Goal: Complete application form

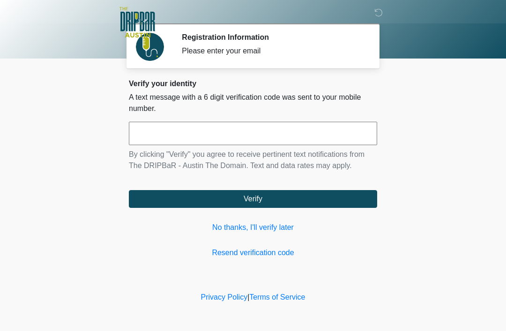
click at [255, 225] on link "No thanks, I'll verify later" at bounding box center [253, 227] width 248 height 11
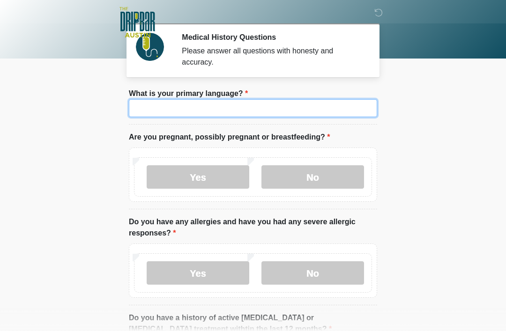
click at [227, 112] on input "What is your primary language?" at bounding box center [253, 108] width 248 height 18
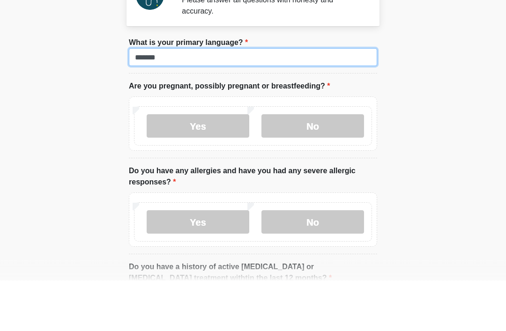
type input "*******"
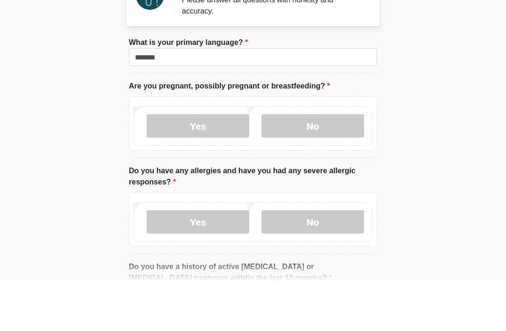
click at [317, 165] on label "No" at bounding box center [313, 176] width 103 height 23
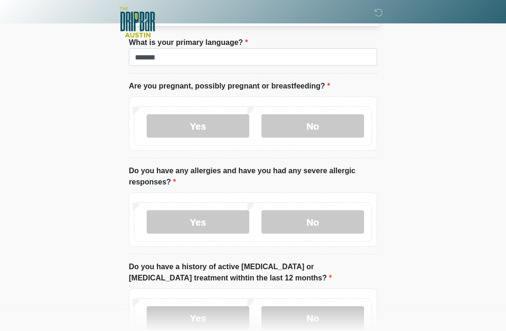
click at [308, 232] on label "No" at bounding box center [313, 221] width 103 height 23
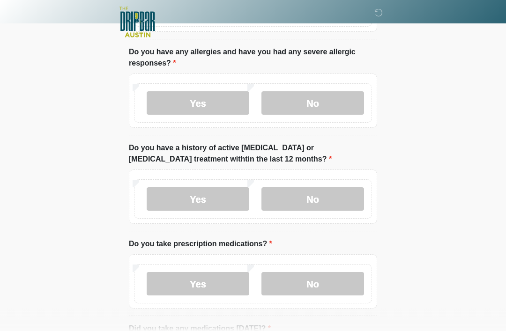
scroll to position [173, 0]
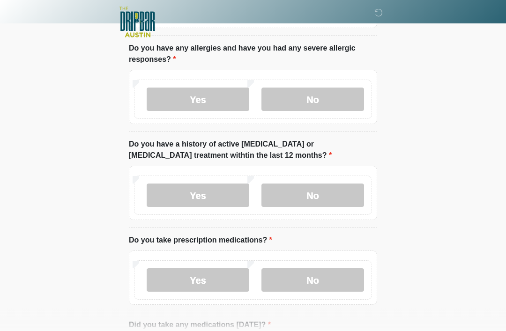
click at [319, 201] on label "No" at bounding box center [313, 195] width 103 height 23
click at [180, 276] on label "Yes" at bounding box center [198, 280] width 103 height 23
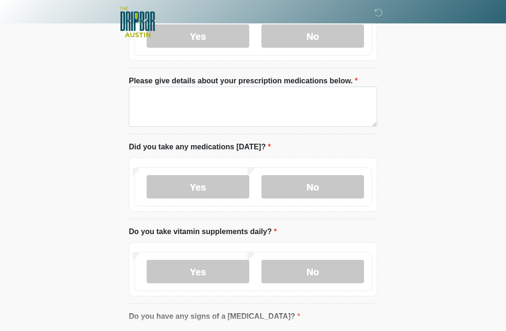
scroll to position [419, 0]
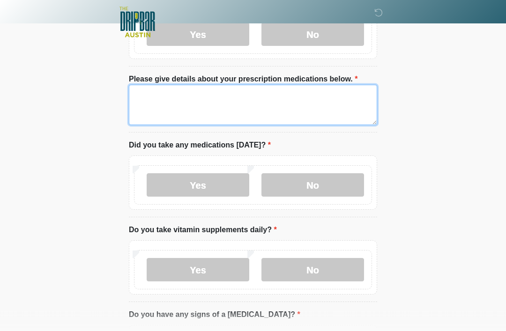
click at [148, 95] on textarea "Please give details about your prescription medications below." at bounding box center [253, 105] width 248 height 40
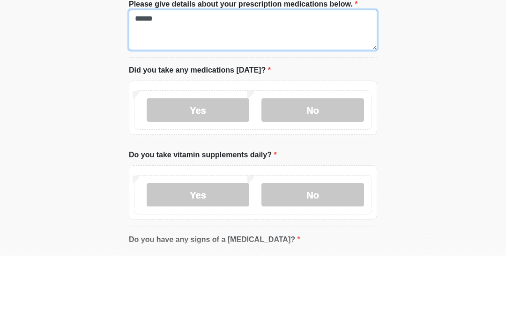
type textarea "******"
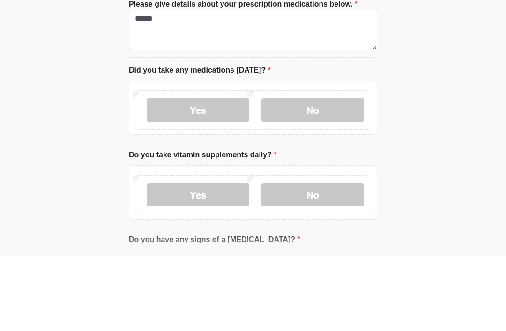
click at [300, 174] on label "No" at bounding box center [313, 185] width 103 height 23
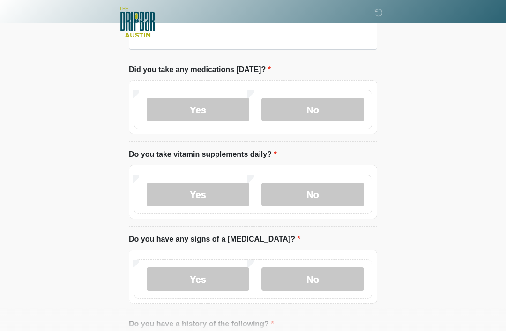
click at [201, 105] on label "Yes" at bounding box center [198, 109] width 103 height 23
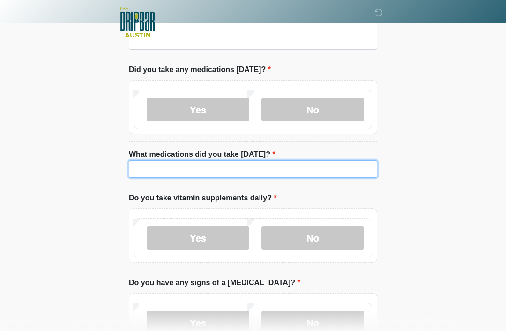
click at [181, 171] on input "What medications did you take today?" at bounding box center [253, 169] width 248 height 18
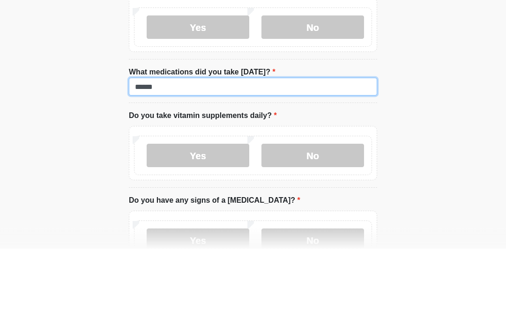
type input "******"
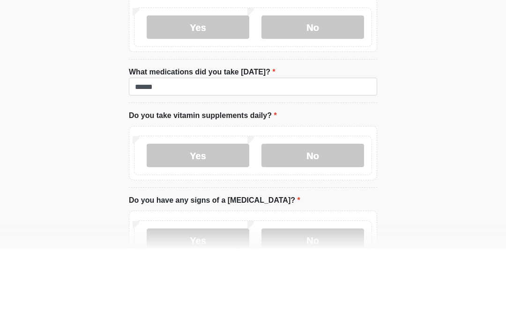
click at [353, 105] on ol "What is your primary language? What is your primary language? ******* Are you p…" at bounding box center [253, 90] width 248 height 995
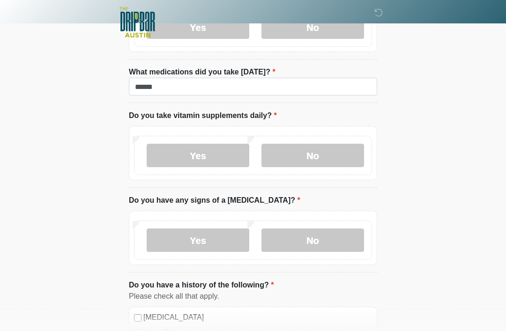
click at [323, 152] on label "No" at bounding box center [313, 155] width 103 height 23
click at [315, 238] on label "No" at bounding box center [313, 240] width 103 height 23
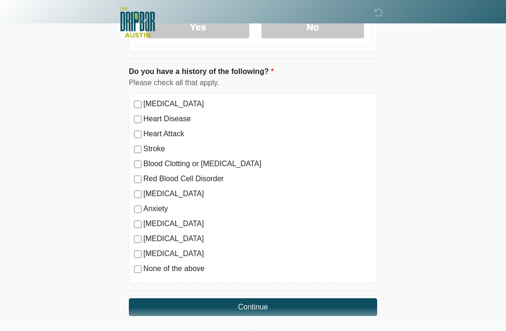
scroll to position [795, 0]
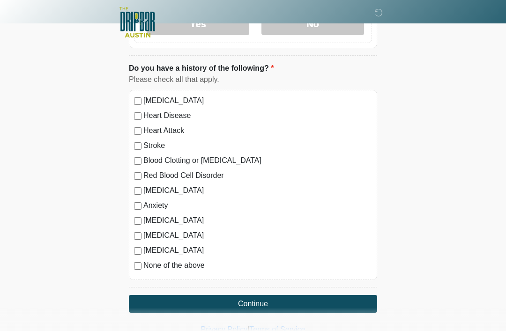
click at [131, 260] on div "High Blood Pressure Heart Disease Heart Attack Stroke Blood Clotting or Bleedin…" at bounding box center [253, 185] width 248 height 190
click at [176, 295] on button "Continue" at bounding box center [253, 304] width 248 height 18
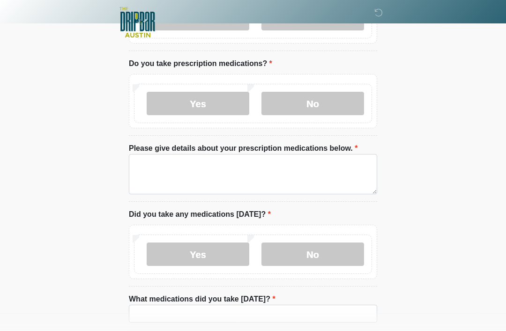
scroll to position [0, 0]
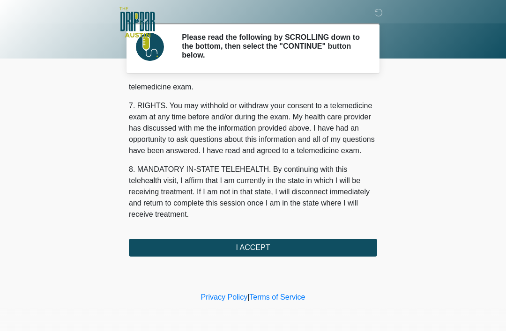
click at [321, 249] on button "I ACCEPT" at bounding box center [253, 248] width 248 height 18
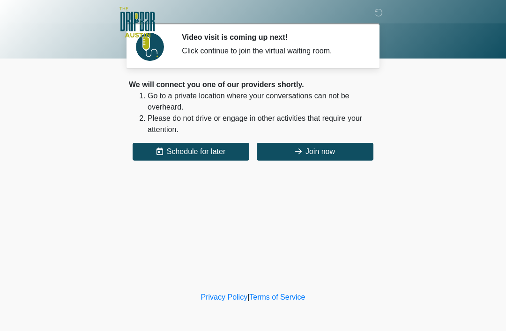
click at [329, 152] on button "Join now" at bounding box center [315, 152] width 117 height 18
